Goal: Task Accomplishment & Management: Use online tool/utility

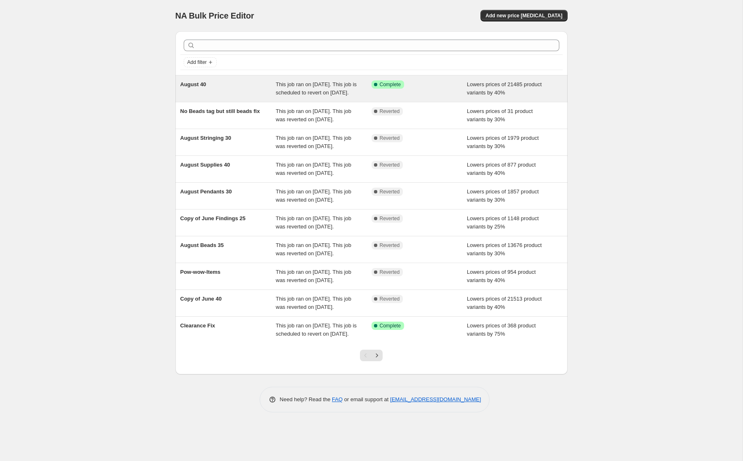
click at [302, 80] on div "August 40 This job ran on [DATE]. This job is scheduled to revert on [DATE]. Su…" at bounding box center [371, 89] width 392 height 26
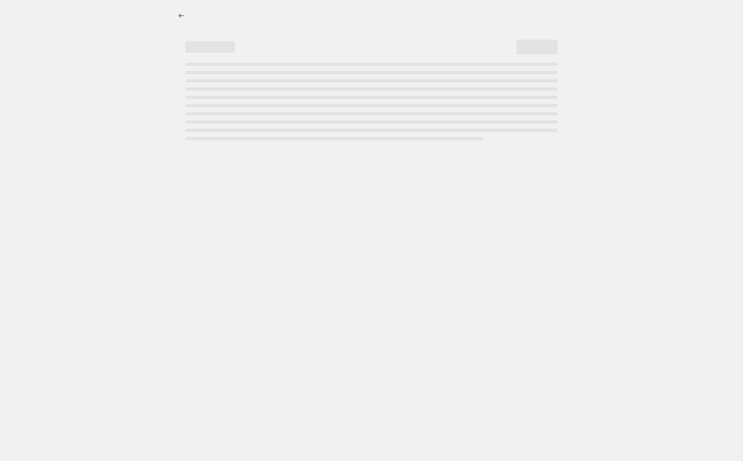
select select "percentage"
select select "tag"
select select "not_equal"
select select "tag"
select select "not_equal"
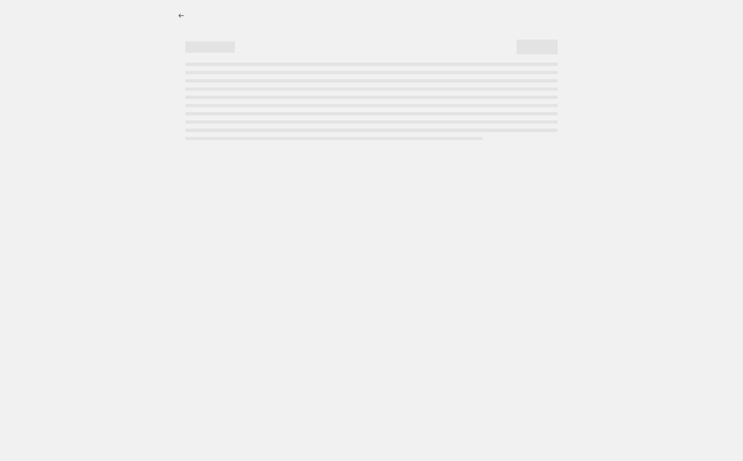
select select "tag"
select select "not_equal"
select select "tag"
select select "not_equal"
select select "collection"
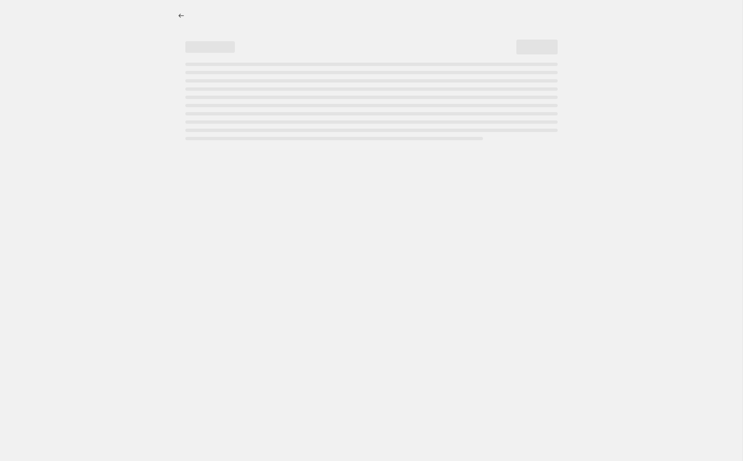
select select "not_equal"
select select "collection"
select select "not_equal"
select select "vendor"
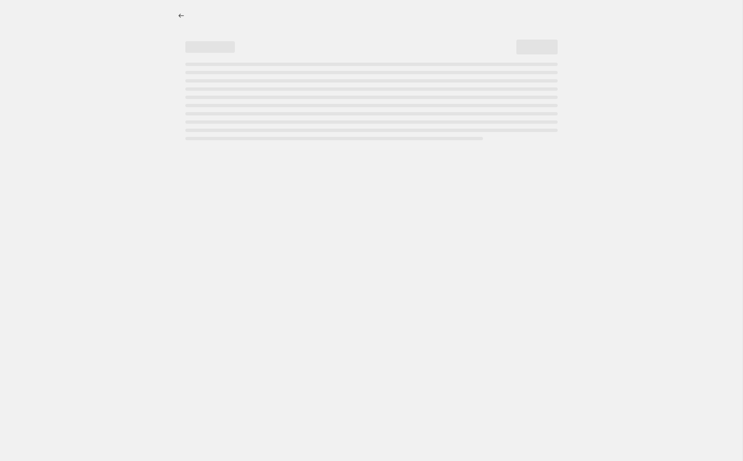
select select "not_equal"
select select "product_status"
select select "vendor"
select select "not_equal"
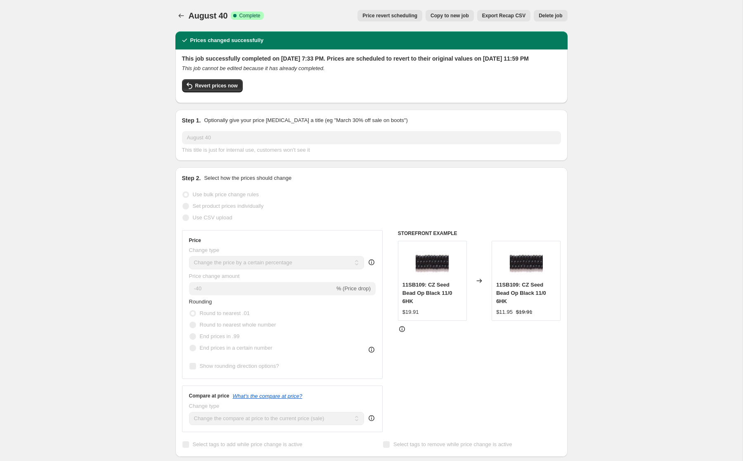
click at [388, 15] on span "Price revert scheduling" at bounding box center [389, 15] width 55 height 7
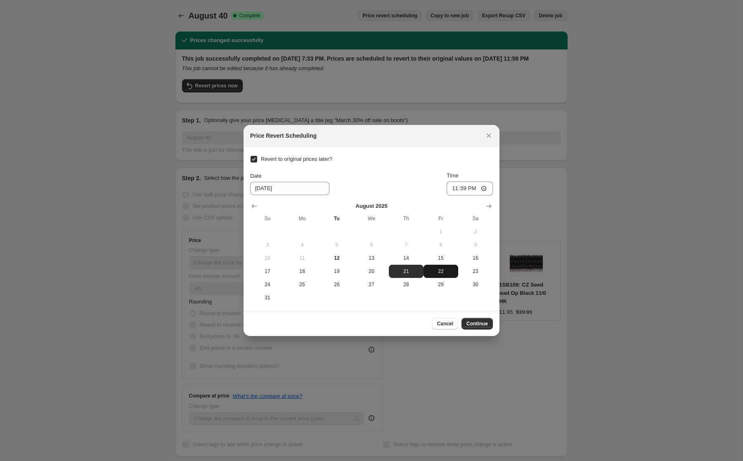
click at [443, 268] on span "22" at bounding box center [441, 271] width 28 height 7
type input "[DATE]"
click at [477, 323] on span "Continue" at bounding box center [476, 324] width 21 height 7
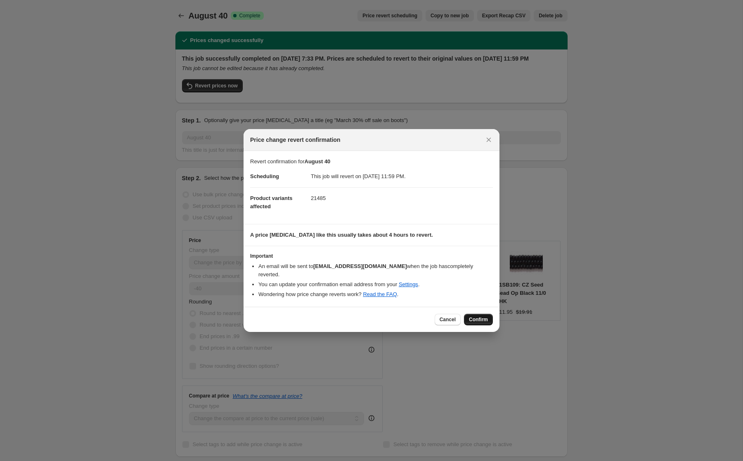
click at [480, 317] on span "Confirm" at bounding box center [478, 320] width 19 height 7
